Goal: Task Accomplishment & Management: Use online tool/utility

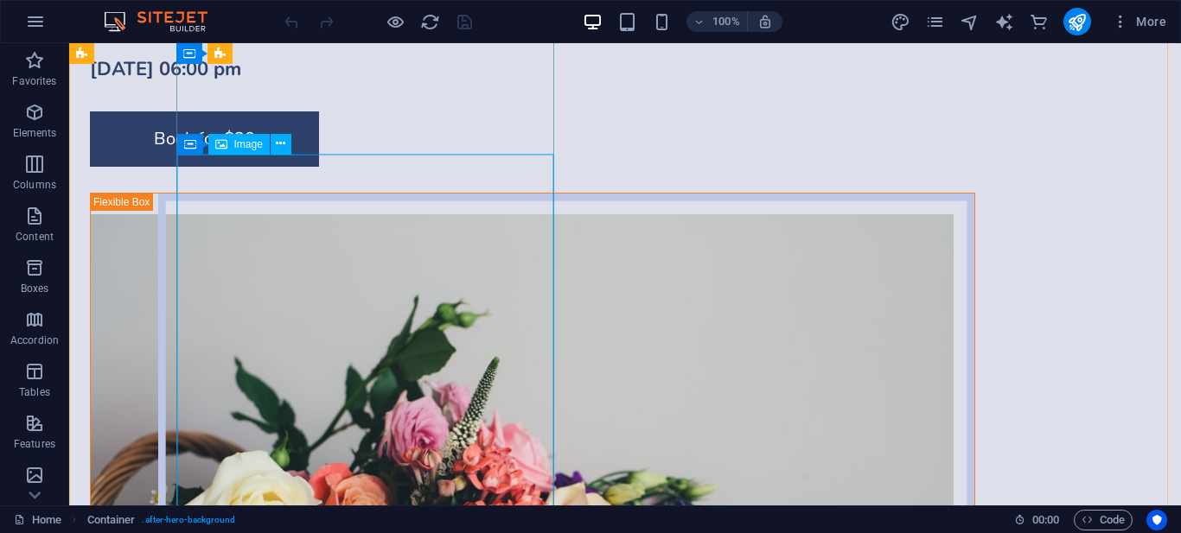
scroll to position [4896, 0]
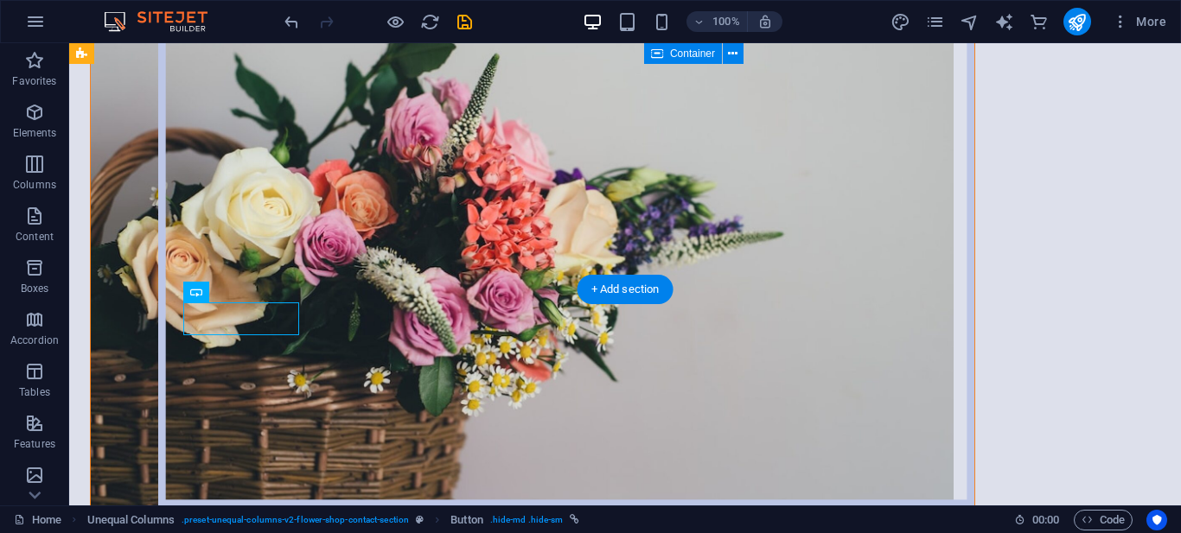
scroll to position [5212, 0]
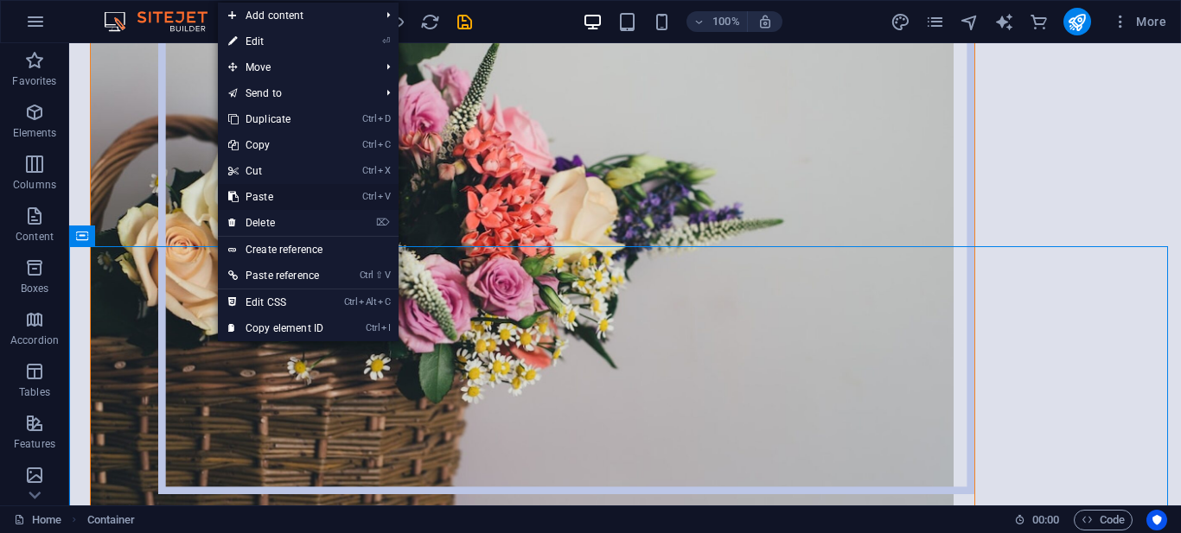
click at [257, 200] on link "Ctrl V Paste" at bounding box center [276, 197] width 116 height 26
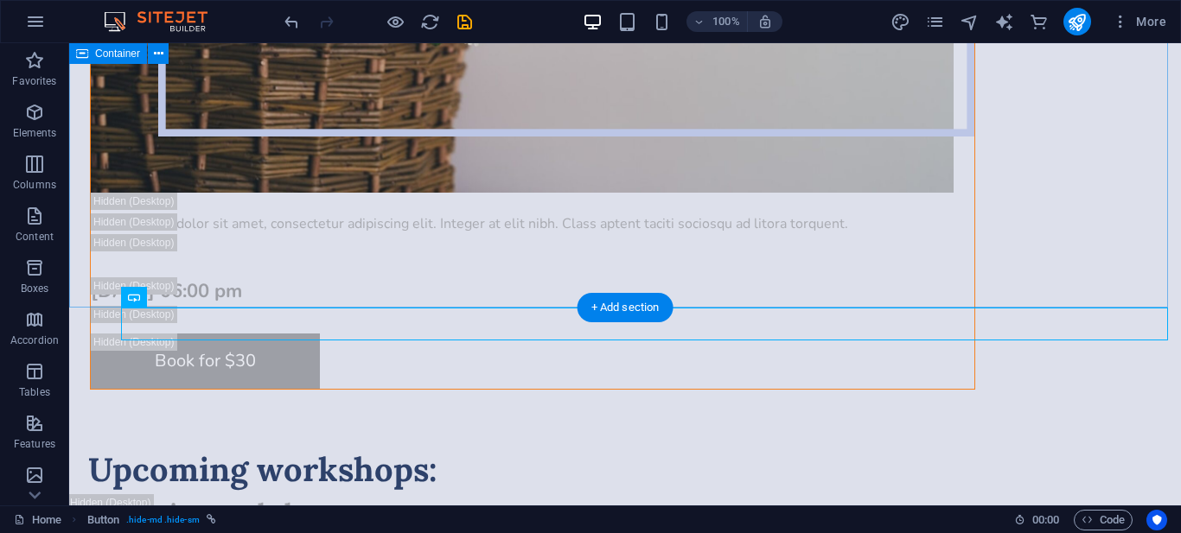
scroll to position [5619, 0]
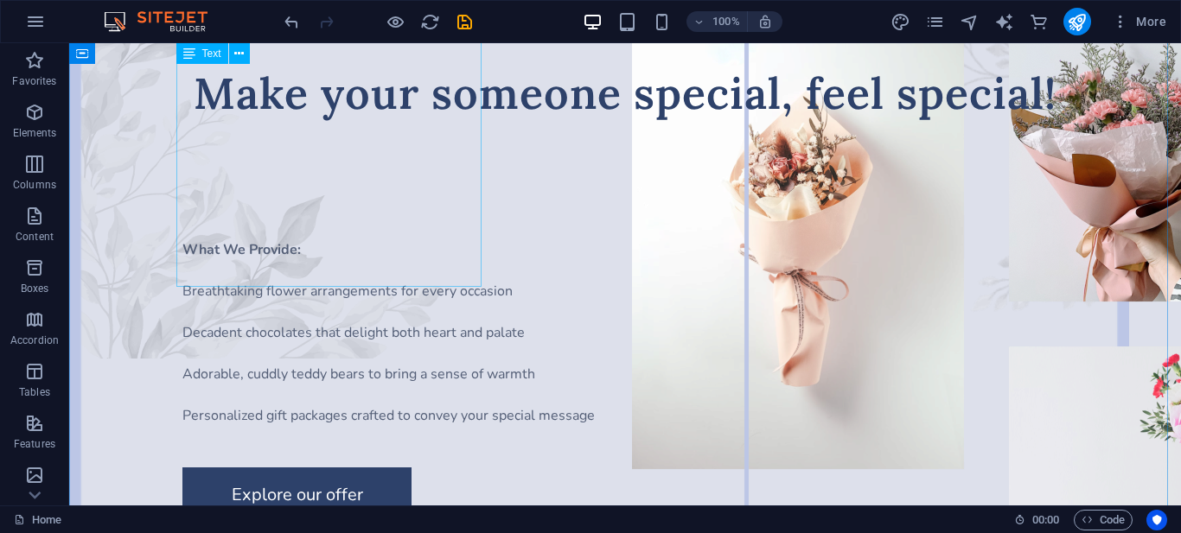
scroll to position [0, 0]
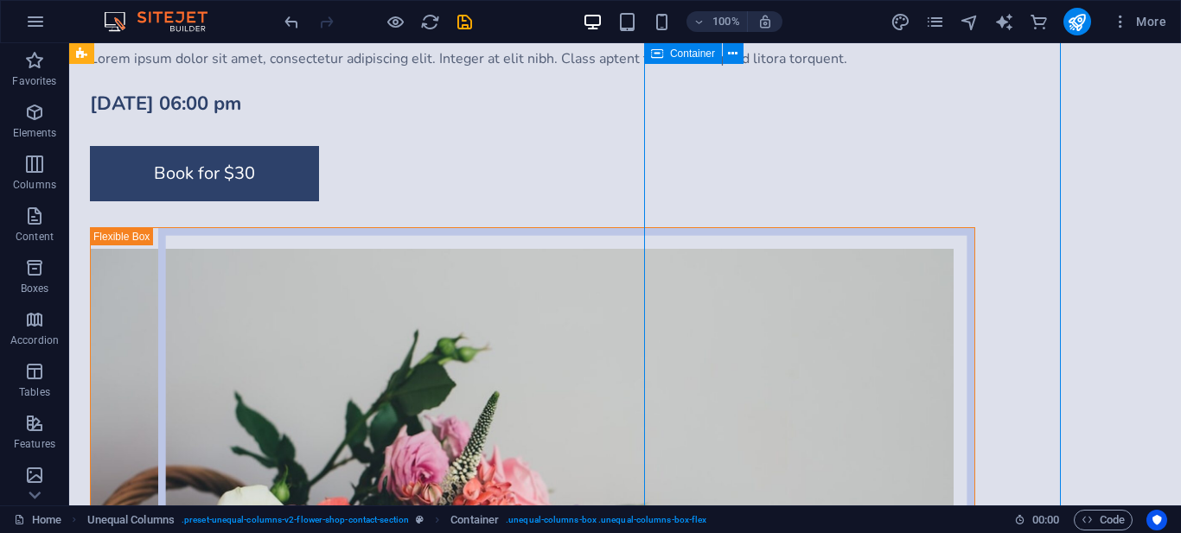
scroll to position [4862, 0]
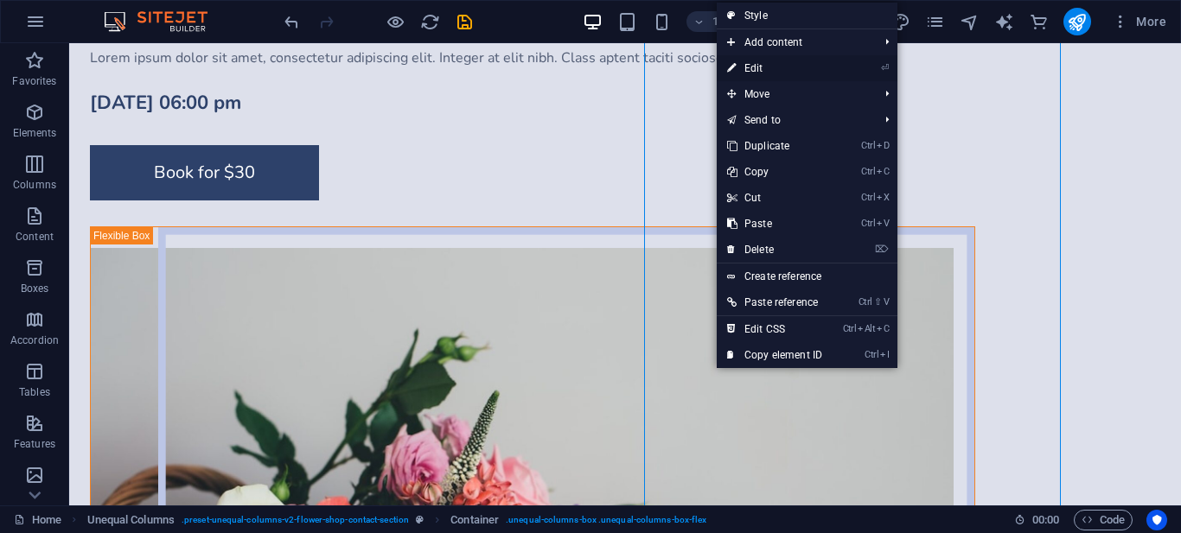
click at [752, 69] on link "⏎ Edit" at bounding box center [775, 68] width 116 height 26
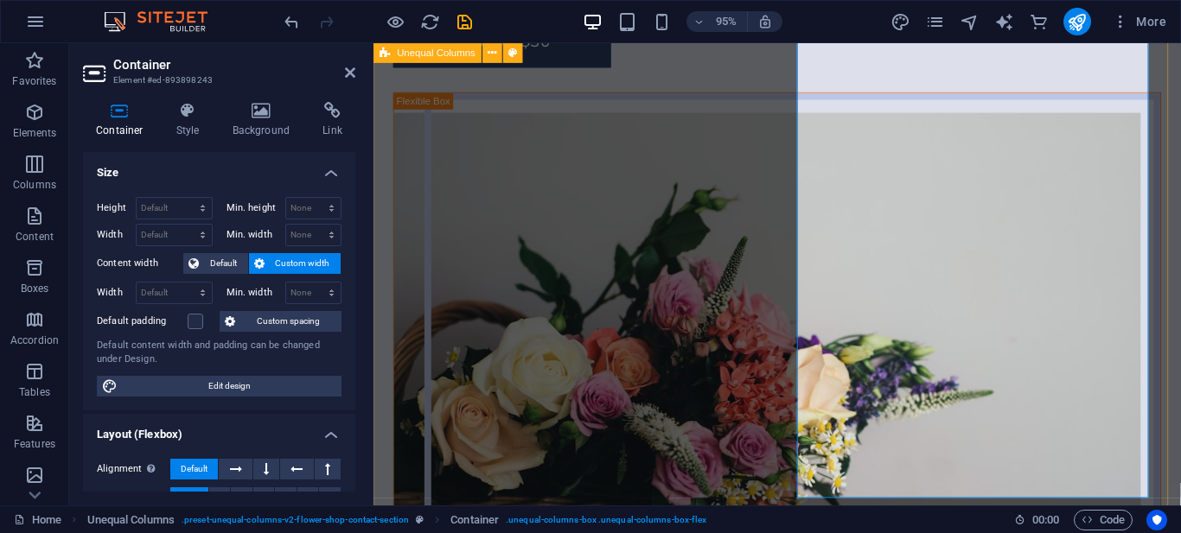
scroll to position [4801, 0]
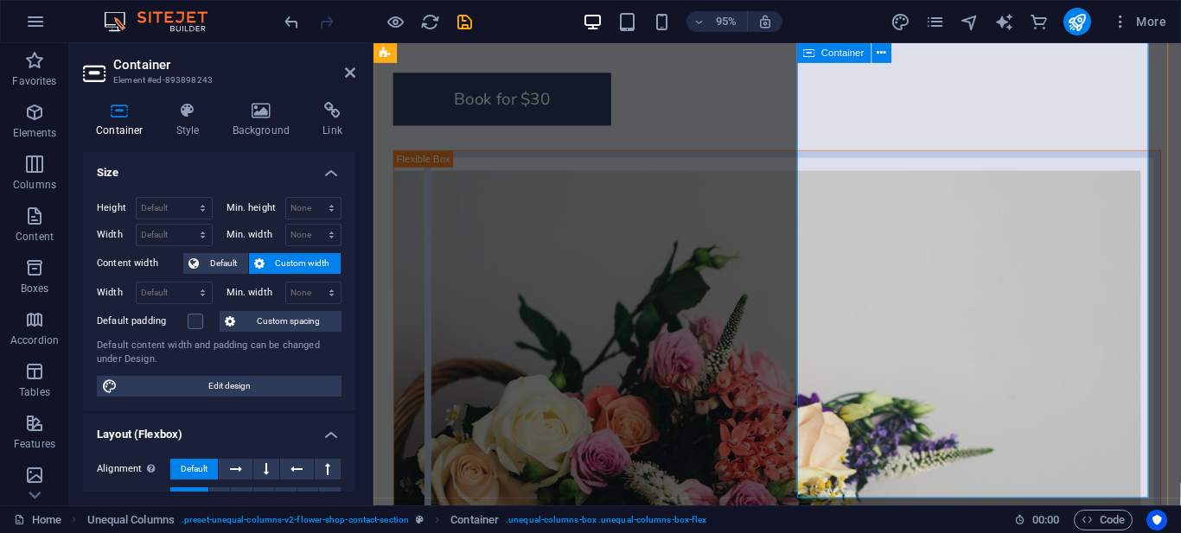
click at [43, 36] on button "button" at bounding box center [35, 21] width 41 height 41
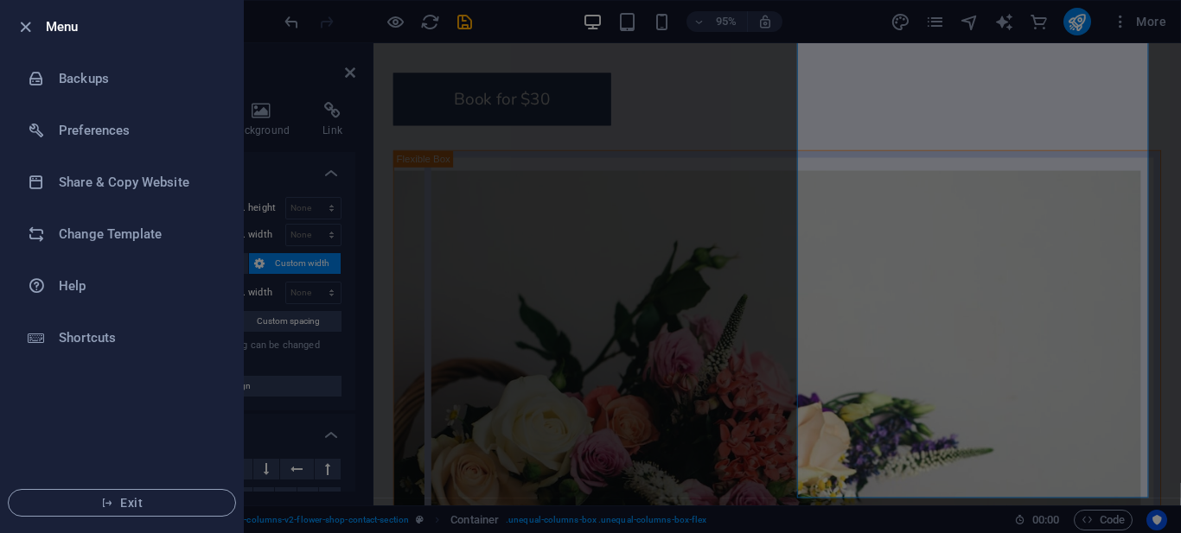
click at [595, 226] on div at bounding box center [590, 266] width 1181 height 533
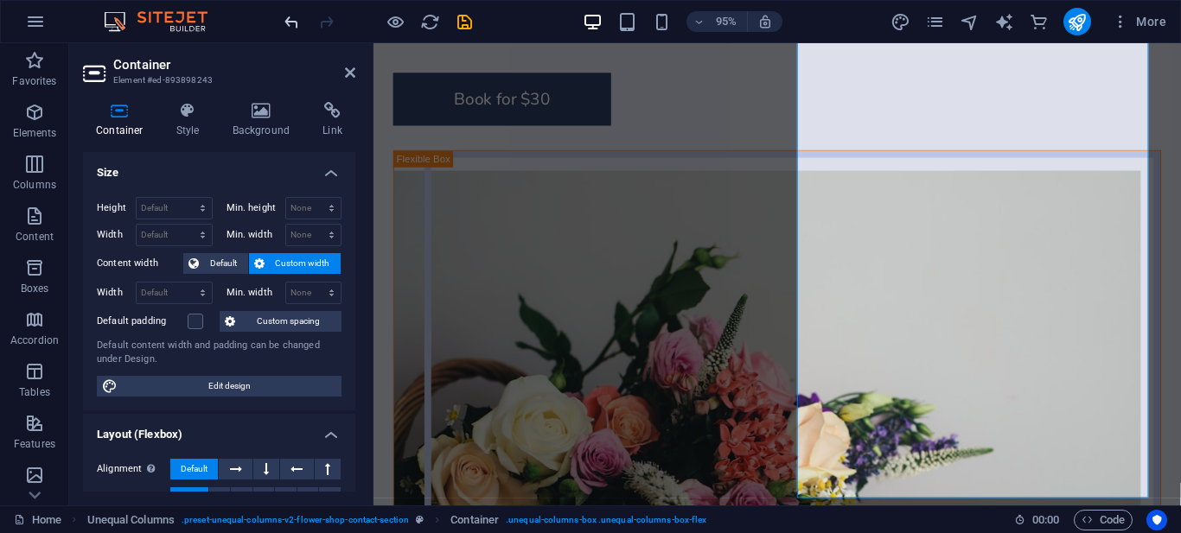
click at [284, 24] on icon "undo" at bounding box center [292, 22] width 20 height 20
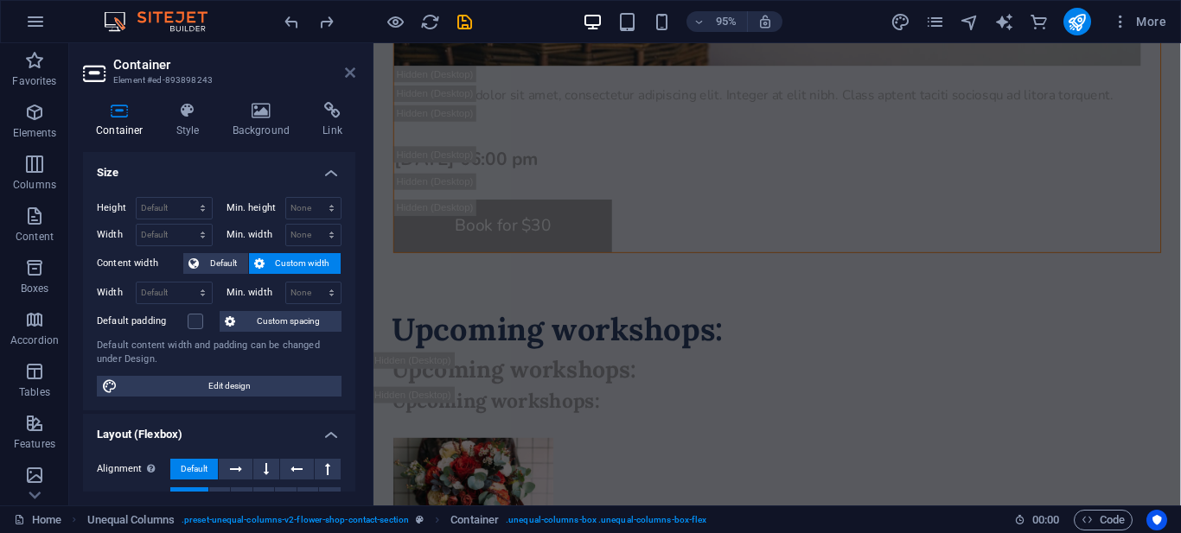
click at [348, 69] on icon at bounding box center [350, 73] width 10 height 14
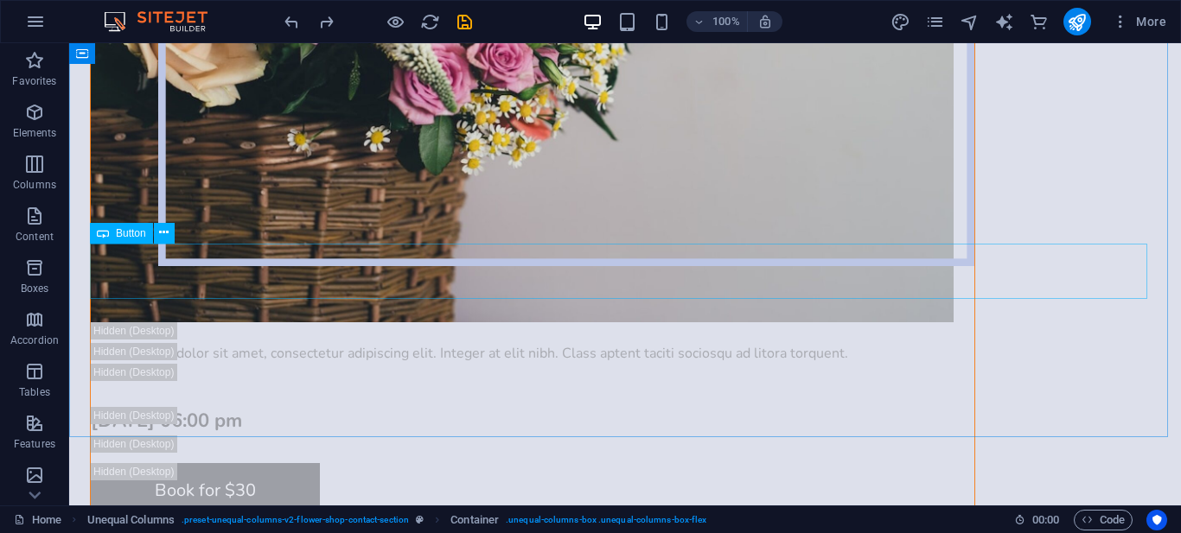
scroll to position [5441, 0]
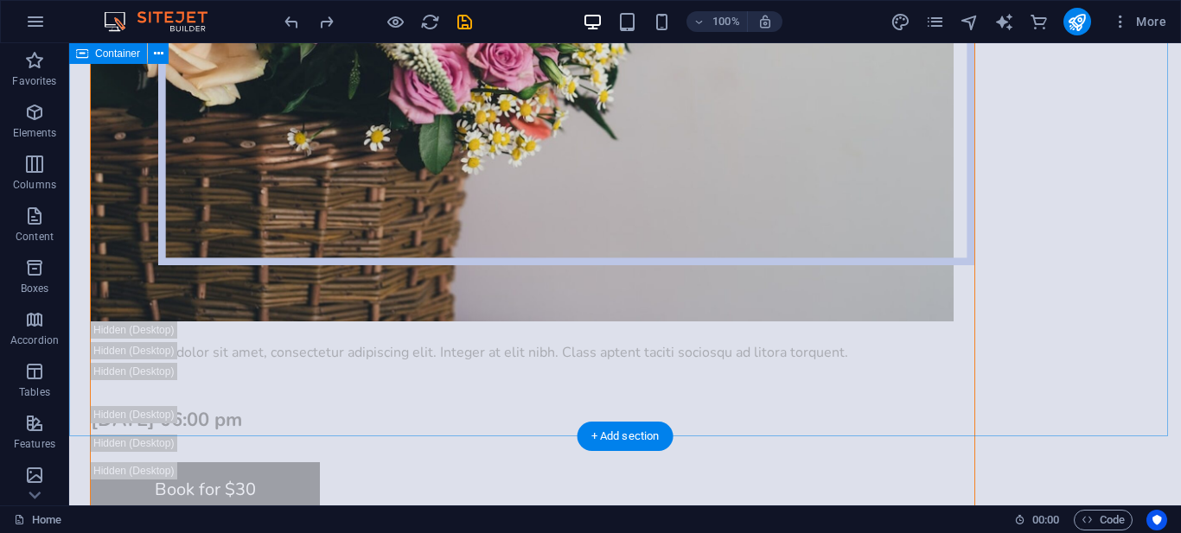
click at [616, 437] on div "+ Add section" at bounding box center [625, 436] width 96 height 29
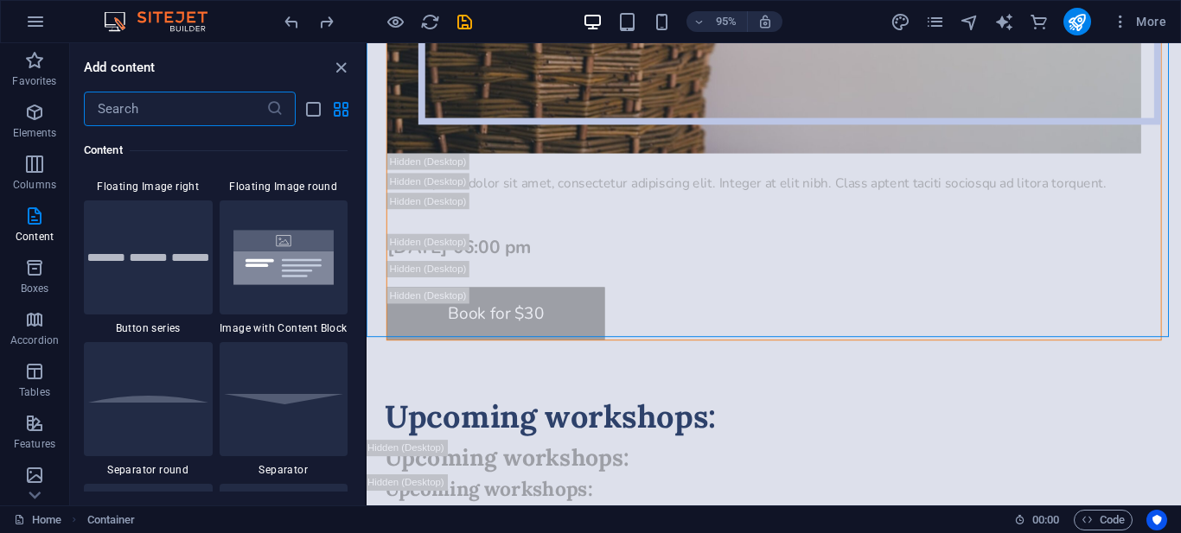
scroll to position [4139, 0]
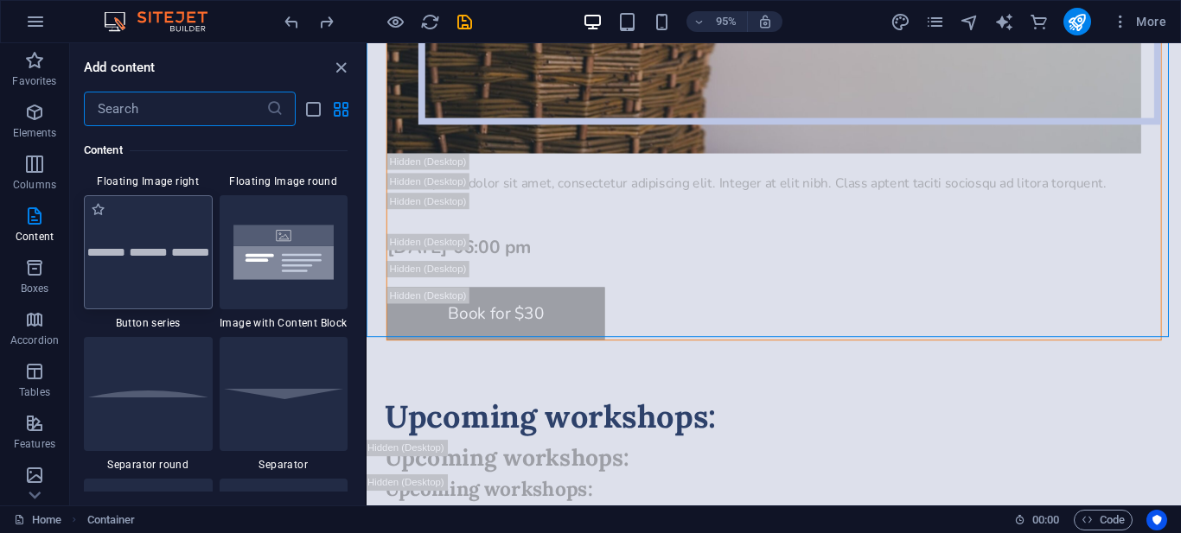
click at [160, 273] on div at bounding box center [148, 252] width 129 height 114
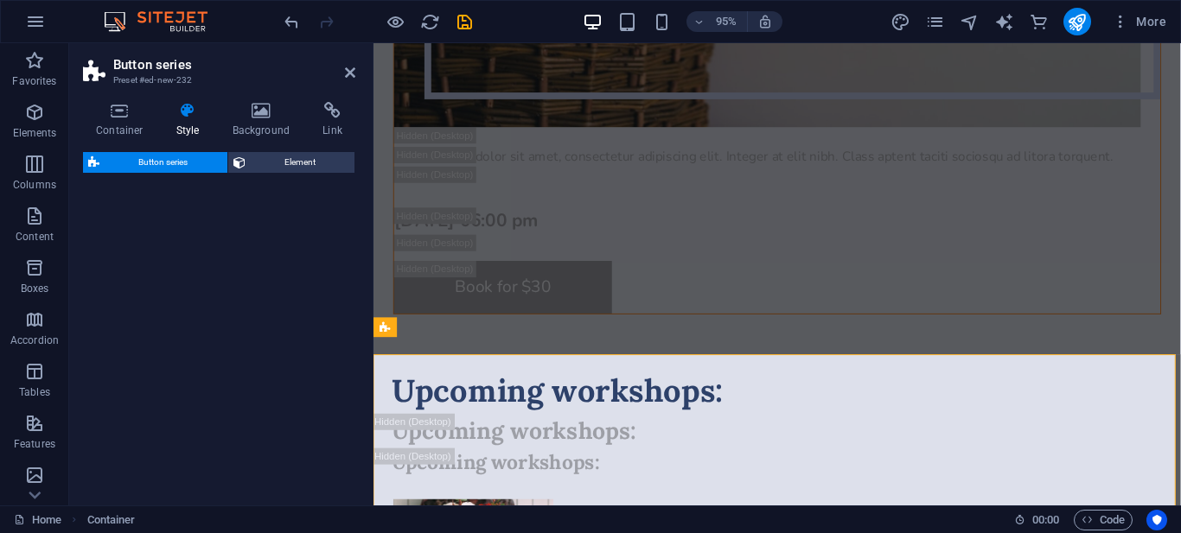
click at [160, 273] on div "Button series Element" at bounding box center [219, 322] width 272 height 340
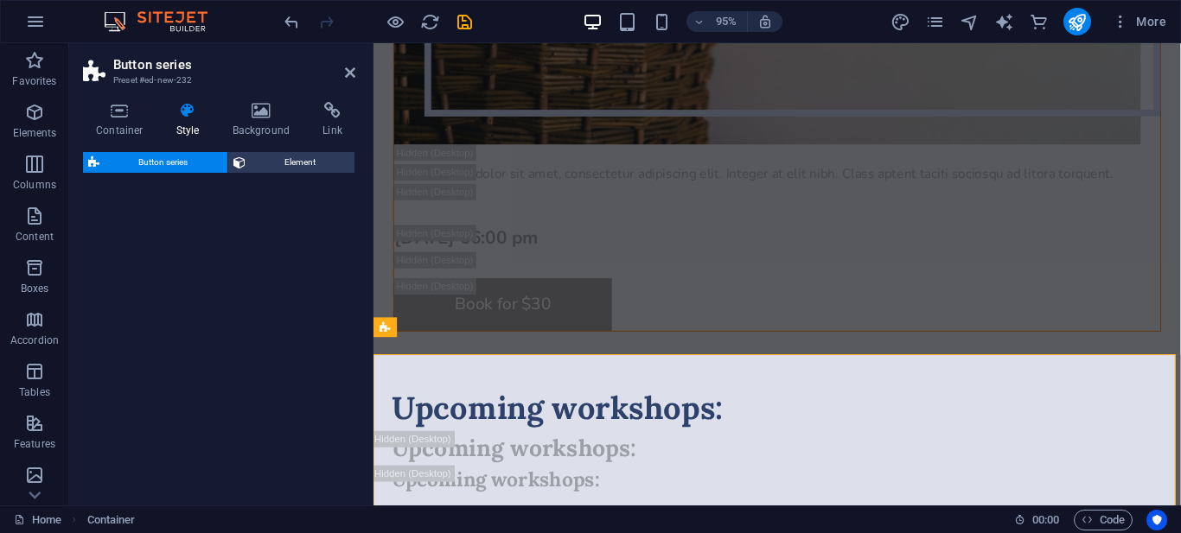
select select "rem"
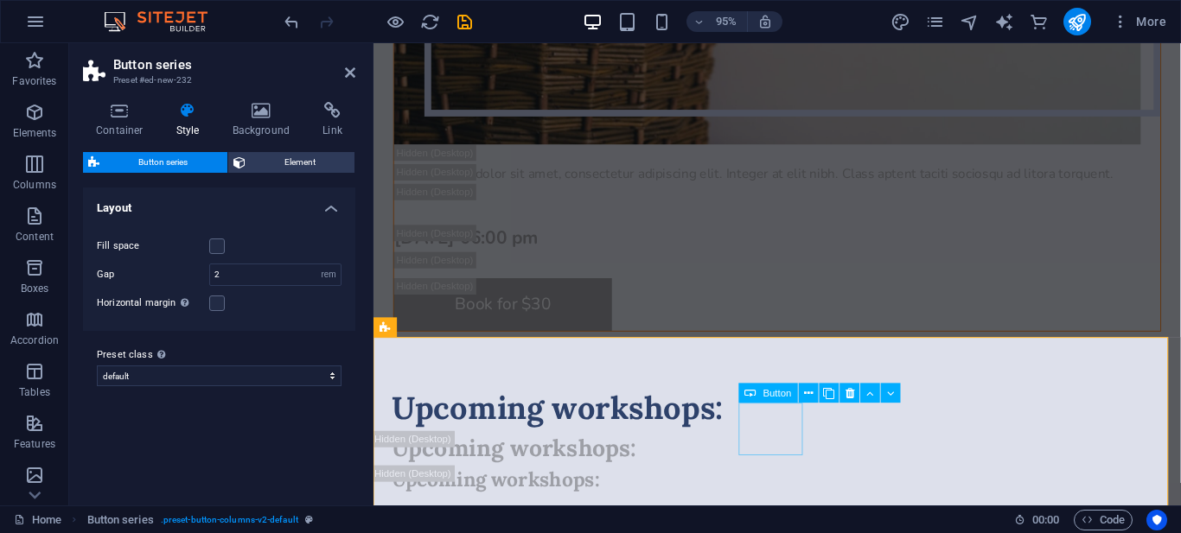
click at [768, 392] on span "Button" at bounding box center [777, 393] width 29 height 10
click at [808, 395] on icon at bounding box center [809, 393] width 9 height 17
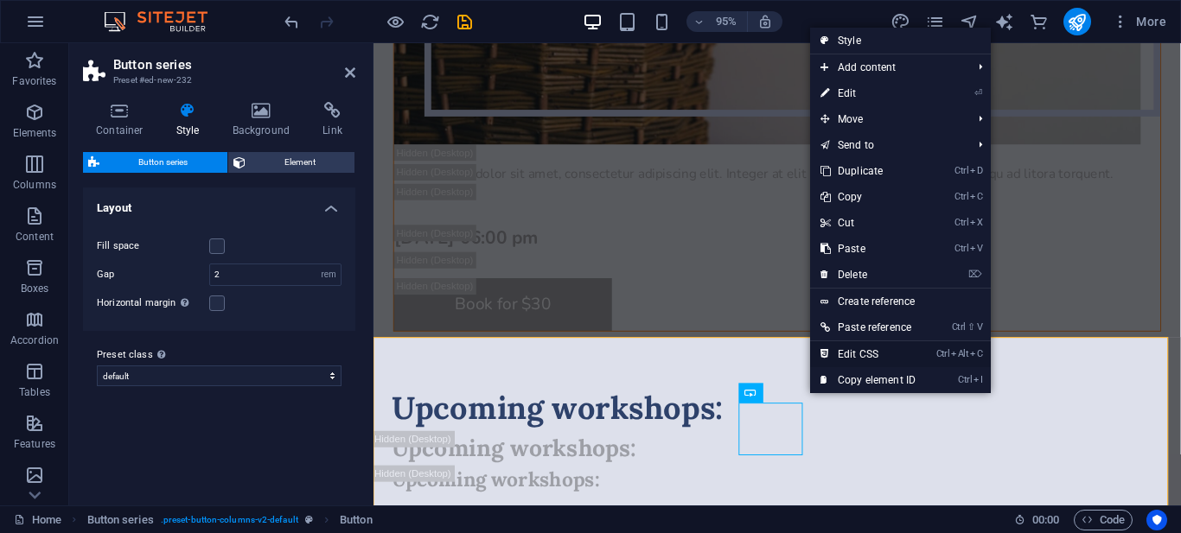
click at [850, 352] on link "Ctrl Alt C Edit CSS" at bounding box center [868, 354] width 116 height 26
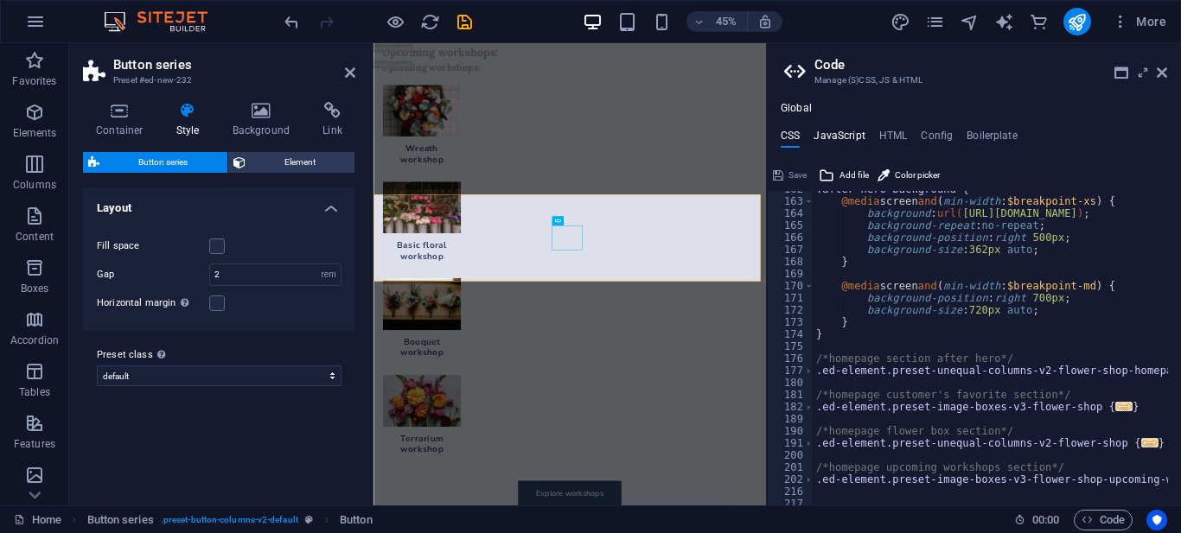
scroll to position [613, 0]
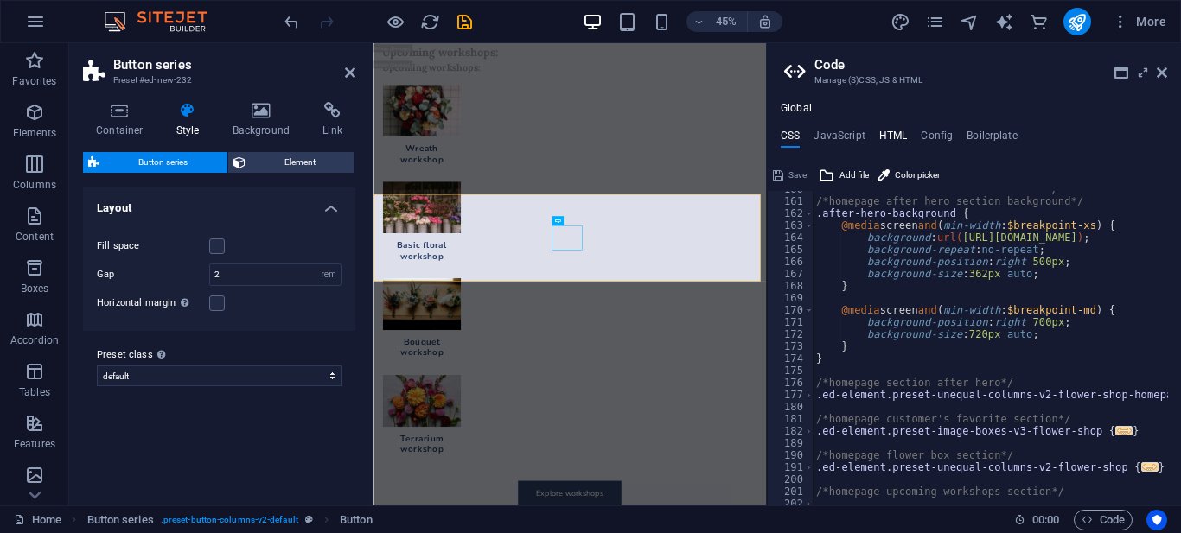
click at [895, 132] on h4 "HTML" at bounding box center [893, 139] width 29 height 19
type textarea "<a href="#main-content" class="wv-link-content button">Skip to main content</a>"
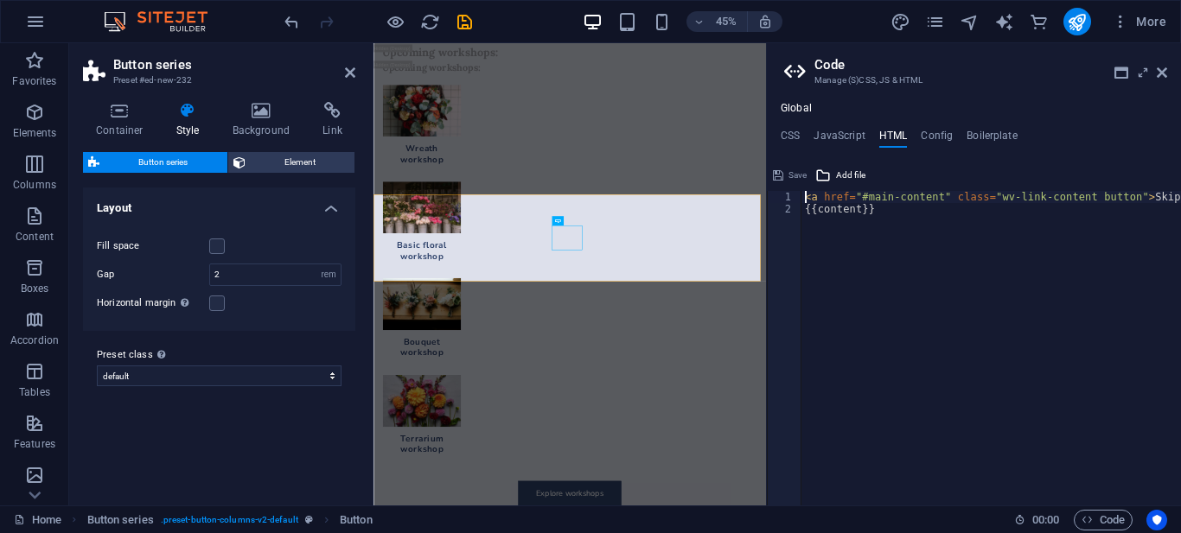
click at [953, 136] on ul "CSS JavaScript HTML Config Boilerplate" at bounding box center [974, 139] width 414 height 19
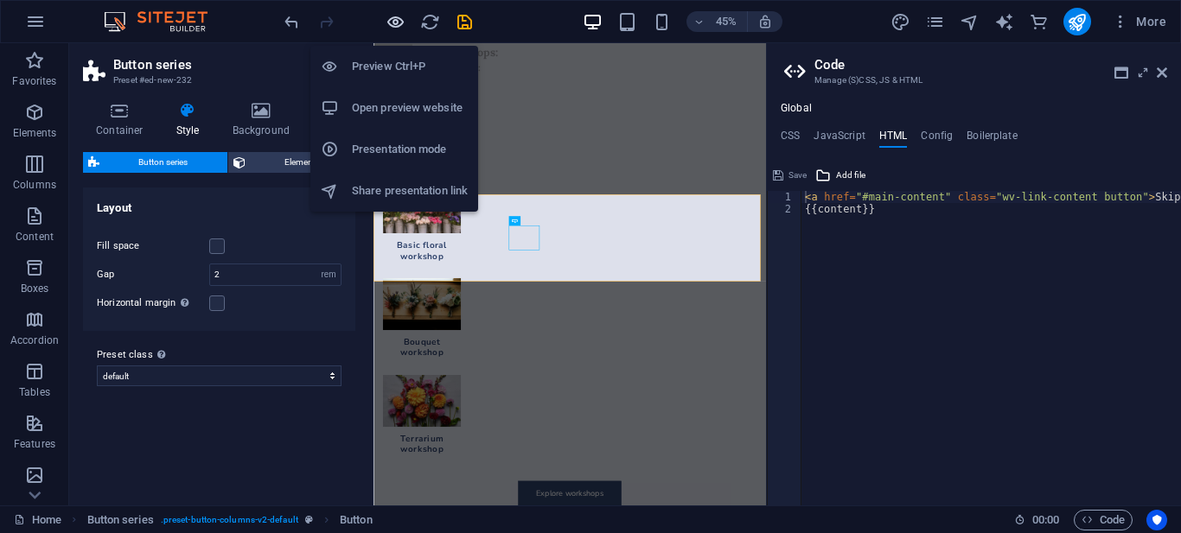
click at [399, 13] on icon "button" at bounding box center [396, 22] width 20 height 20
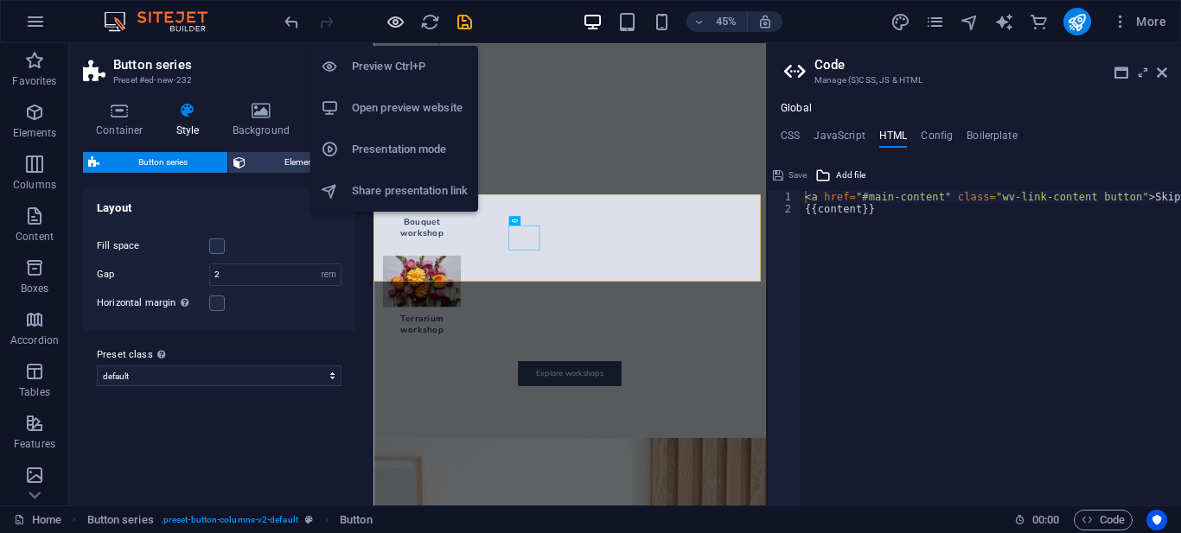
scroll to position [4785, 0]
